Goal: Information Seeking & Learning: Learn about a topic

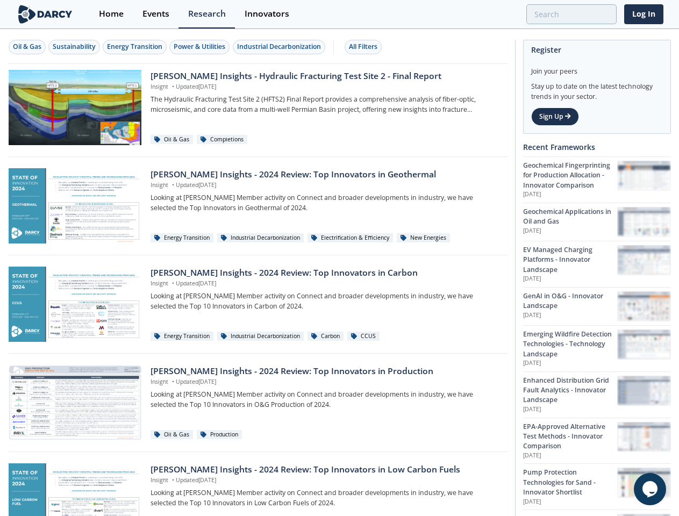
click at [27, 47] on div "Oil & Gas" at bounding box center [27, 47] width 28 height 10
click at [75, 47] on div "Sustainability" at bounding box center [74, 47] width 43 height 10
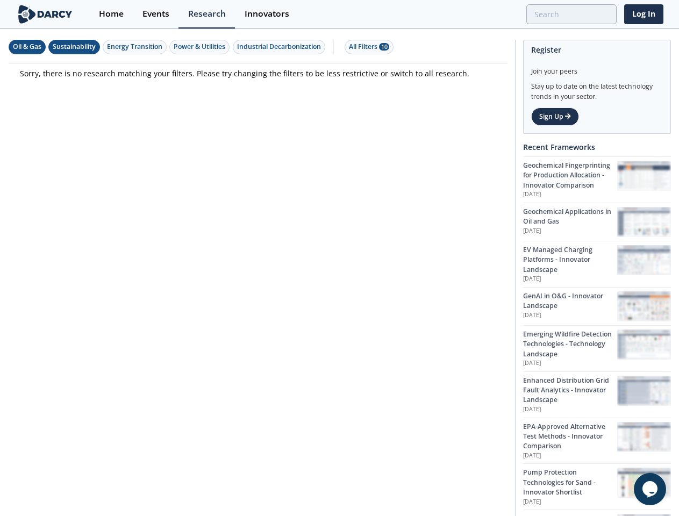
click at [135, 47] on div "Energy Transition" at bounding box center [134, 47] width 55 height 10
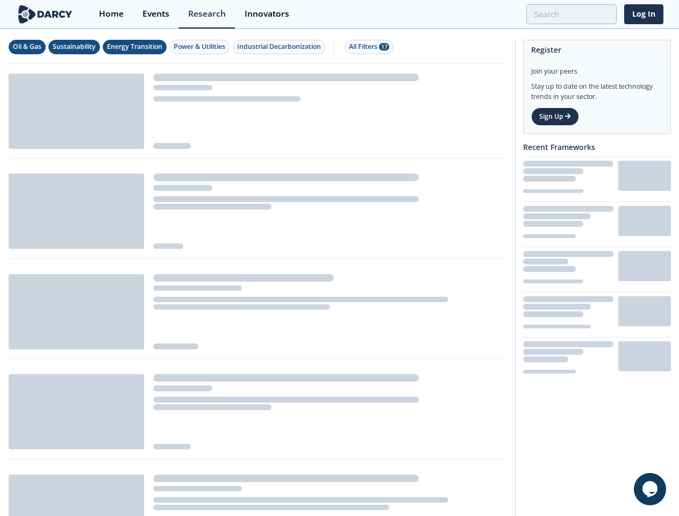
click at [201, 47] on div "Power & Utilities" at bounding box center [200, 47] width 52 height 10
click at [281, 47] on div "Industrial Decarbonization" at bounding box center [279, 47] width 84 height 10
